Goal: Find specific page/section: Find specific page/section

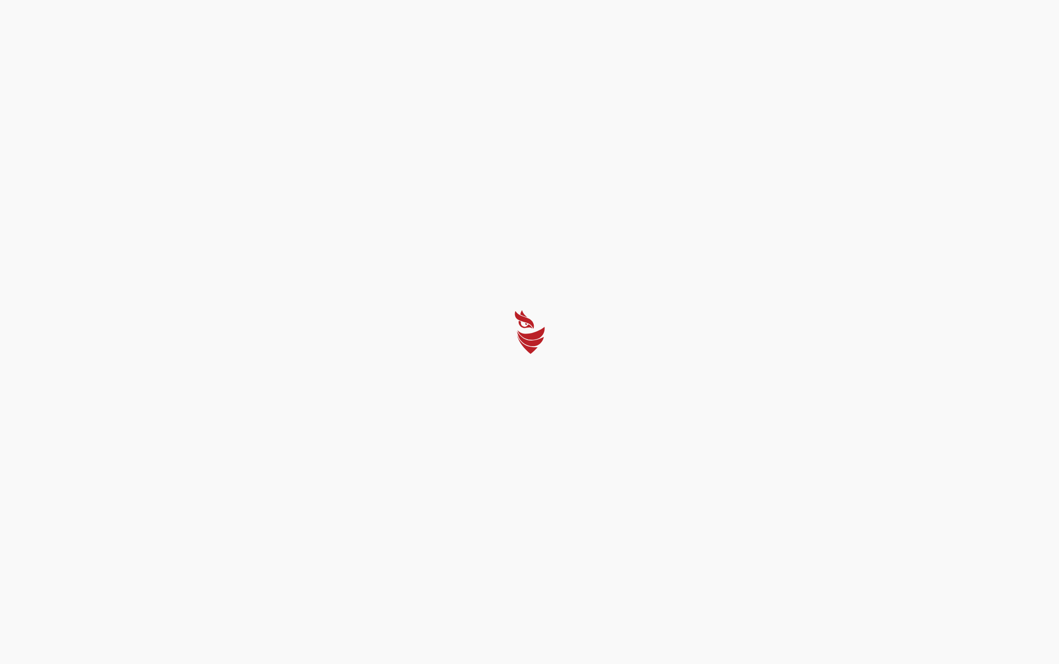
select select "English"
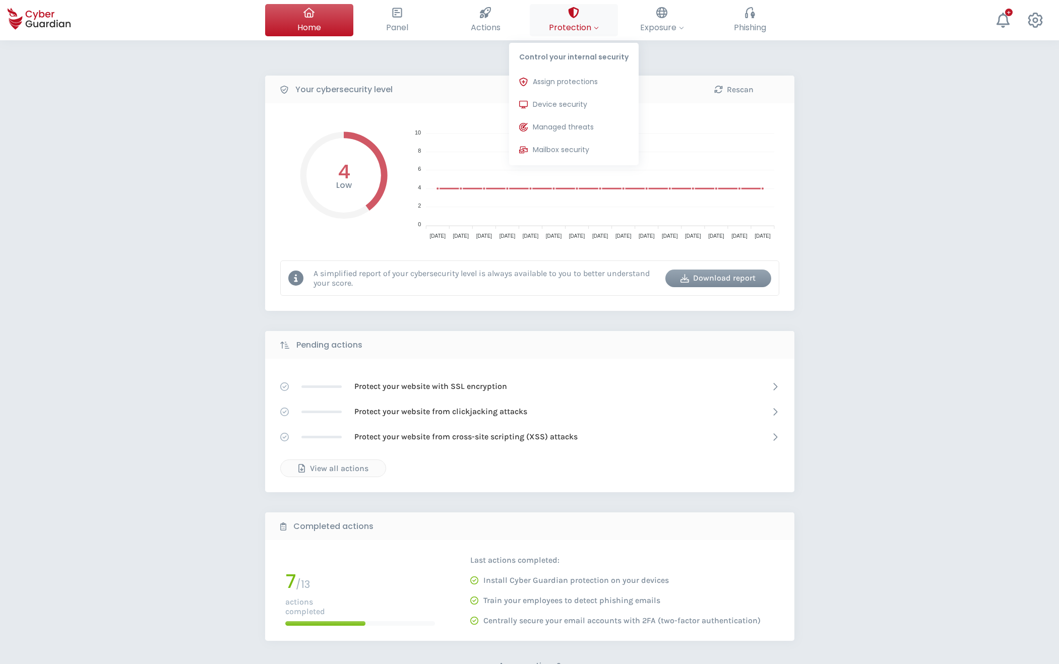
click at [571, 24] on span "Protection" at bounding box center [574, 27] width 50 height 13
click at [567, 103] on span "Device security" at bounding box center [560, 104] width 54 height 11
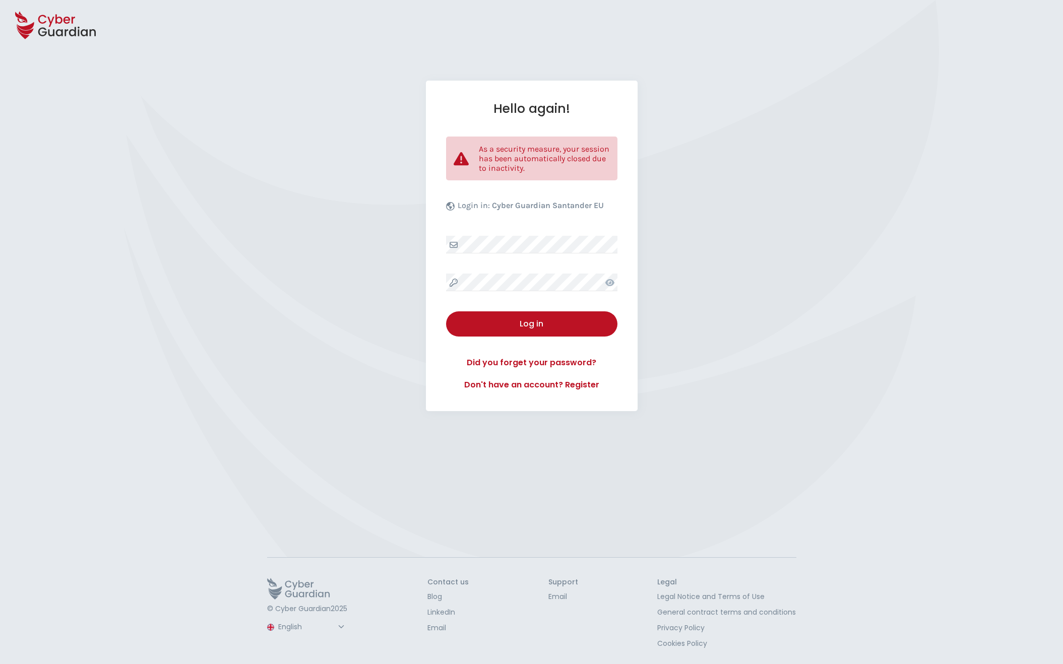
select select "English"
